Goal: Information Seeking & Learning: Learn about a topic

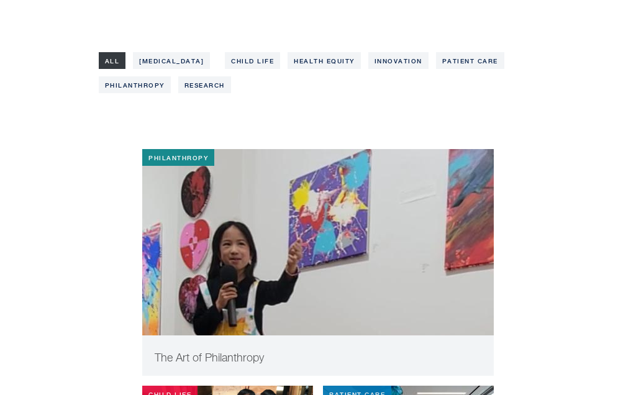
scroll to position [227, 0]
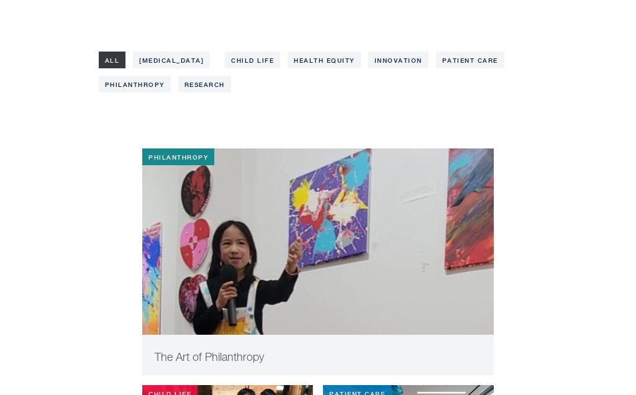
click at [326, 244] on img at bounding box center [318, 261] width 352 height 224
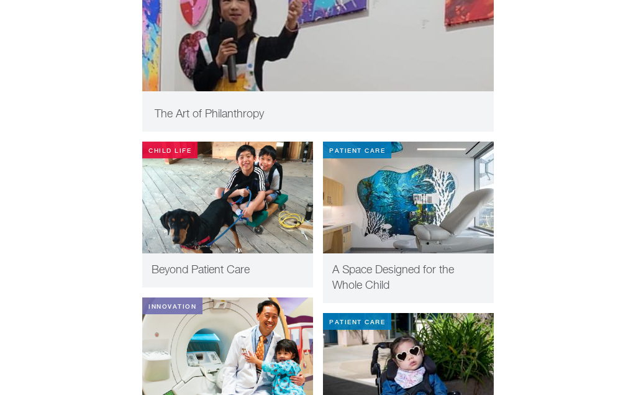
scroll to position [512, 0]
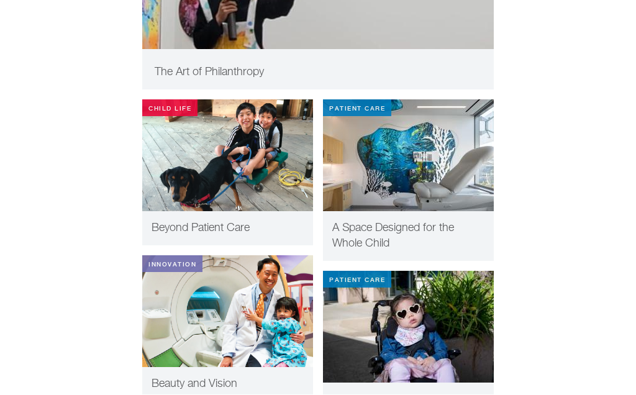
click at [465, 161] on img at bounding box center [408, 156] width 171 height 112
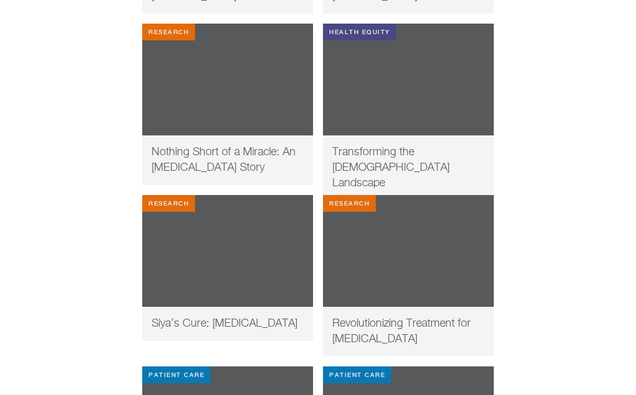
scroll to position [2712, 0]
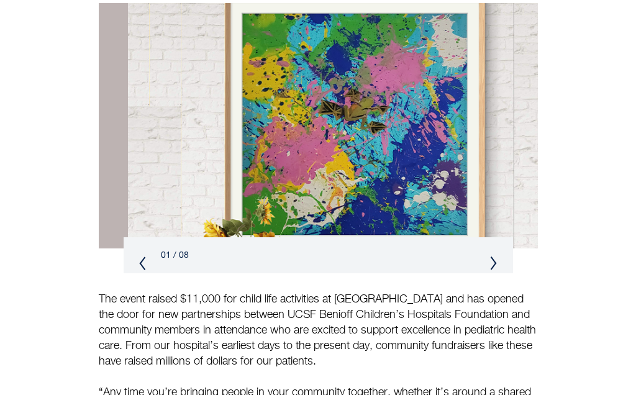
scroll to position [1043, 0]
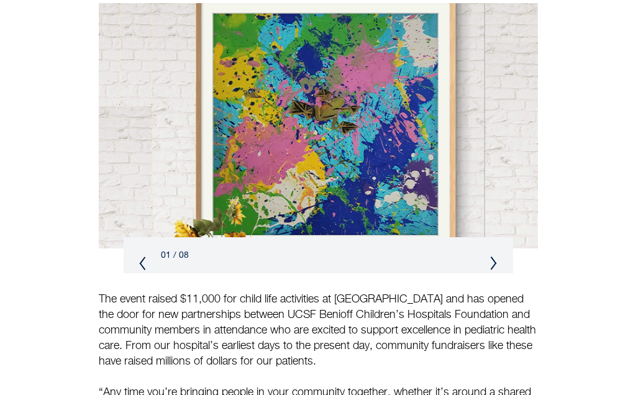
click at [504, 252] on div "01 / 08" at bounding box center [319, 255] width 390 height 36
click at [497, 256] on div "01 / 08" at bounding box center [319, 255] width 390 height 36
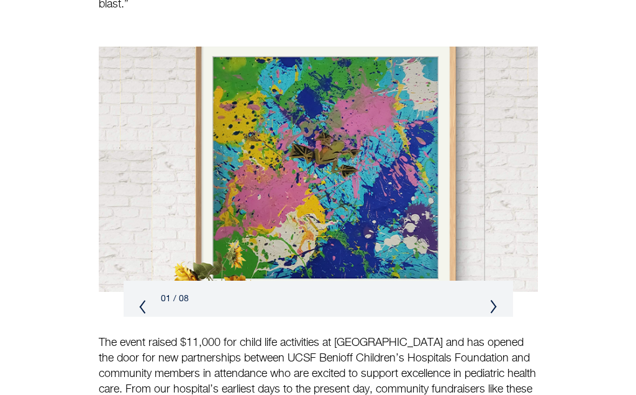
scroll to position [997, 0]
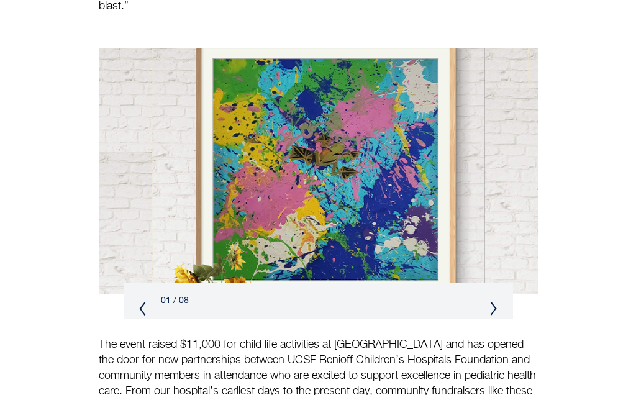
click at [524, 354] on p "The event raised $11,000 for child life activities at UCSF and has opened the d…" at bounding box center [318, 377] width 439 height 78
click at [507, 288] on div "01 / 08" at bounding box center [319, 301] width 390 height 36
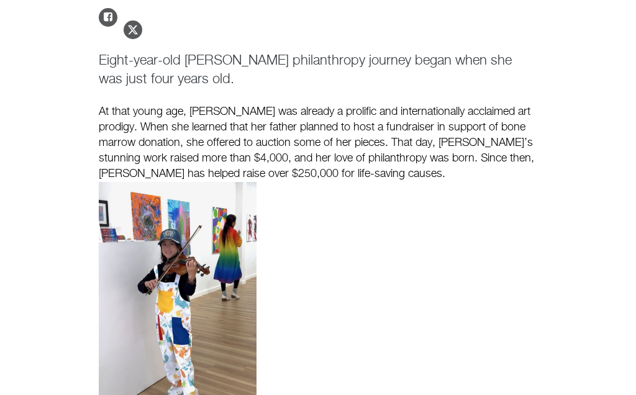
scroll to position [372, 0]
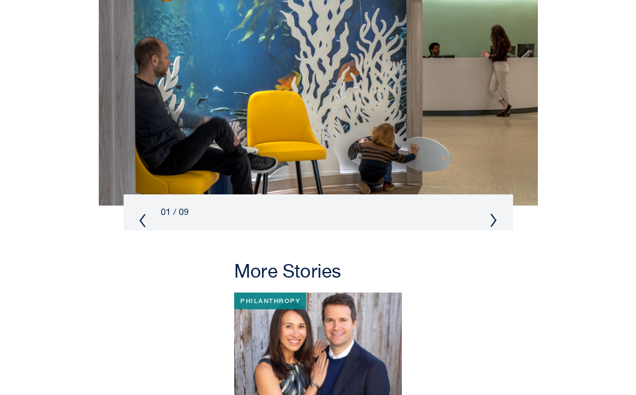
scroll to position [818, 0]
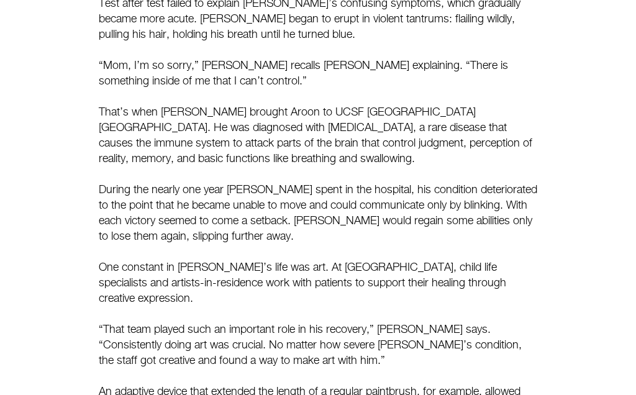
scroll to position [624, 0]
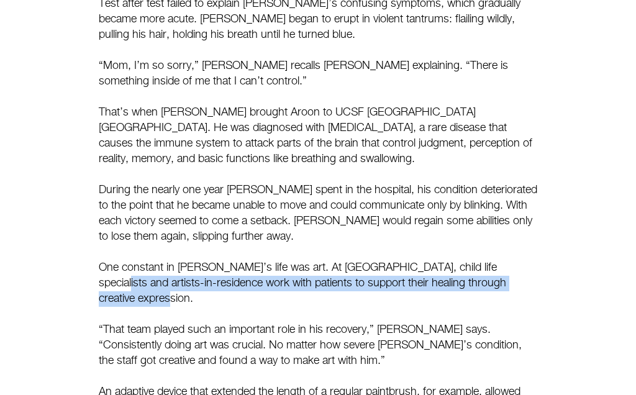
click at [612, 191] on main "Stories Aroon: Healing with Art When sporty [PERSON_NAME] began to have trouble…" at bounding box center [318, 283] width 636 height 1688
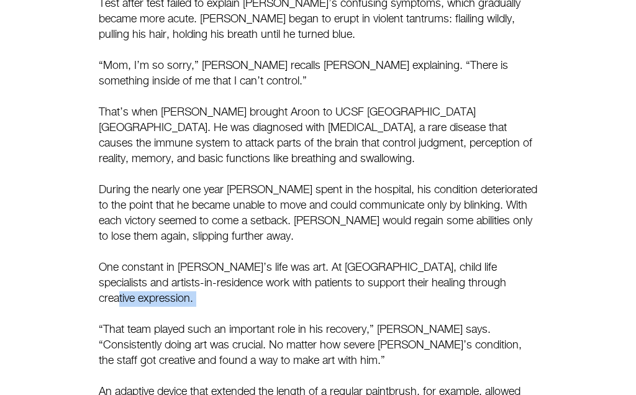
click at [580, 331] on main "Stories Aroon: Healing with Art When sporty [PERSON_NAME] began to have trouble…" at bounding box center [318, 283] width 636 height 1688
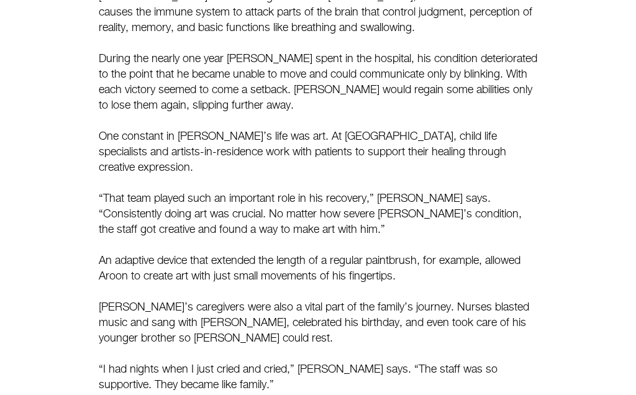
scroll to position [755, 0]
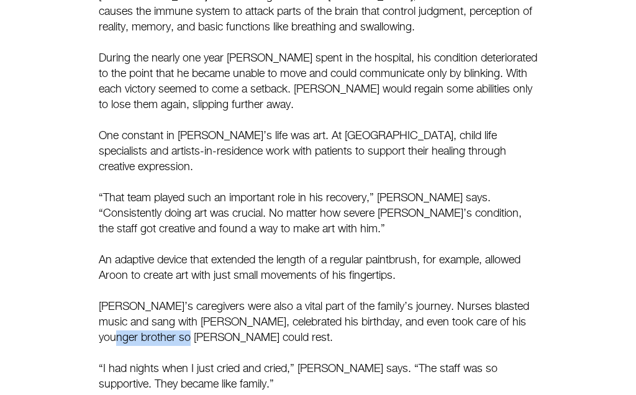
click at [589, 339] on main "Stories Aroon: Healing with Art When sporty [PERSON_NAME] began to have trouble…" at bounding box center [318, 152] width 636 height 1688
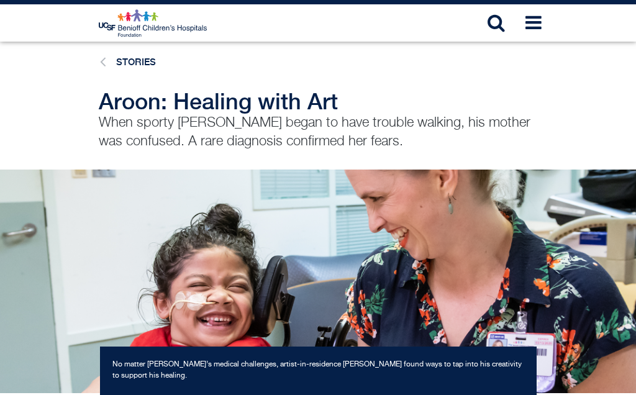
scroll to position [0, 0]
